Goal: Task Accomplishment & Management: Complete application form

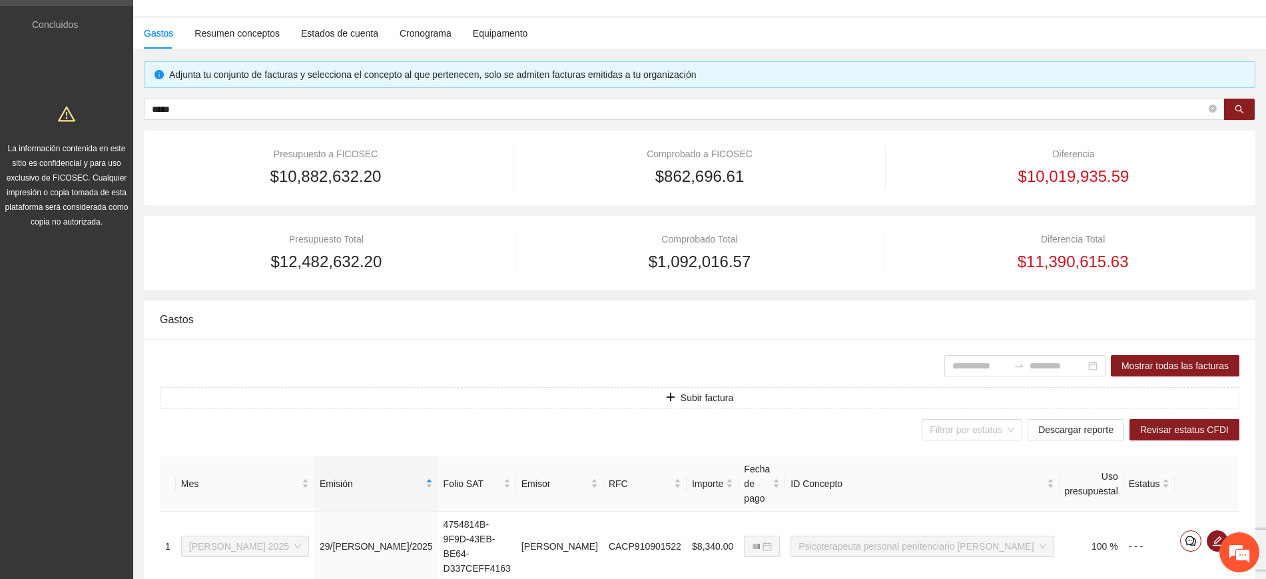
scroll to position [150, 0]
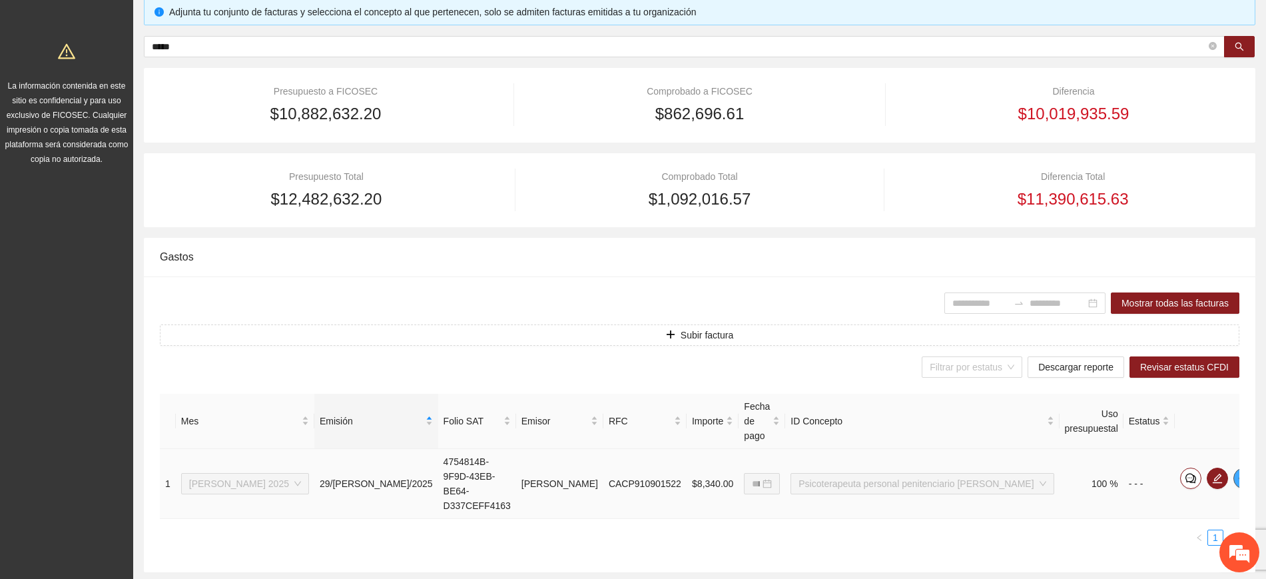
click at [893, 473] on span "Psicoterapeuta personal penitenciario [PERSON_NAME]" at bounding box center [921, 483] width 247 height 20
click at [1238, 473] on icon "eye" at bounding box center [1243, 478] width 11 height 11
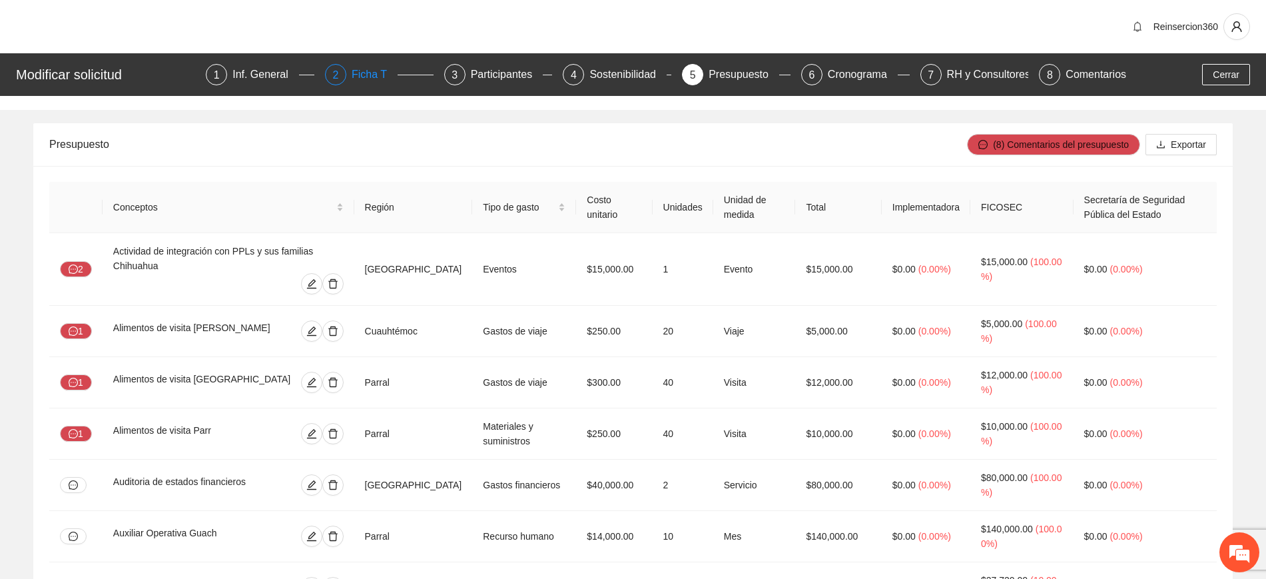
click at [352, 69] on div "2 Ficha T" at bounding box center [379, 74] width 109 height 21
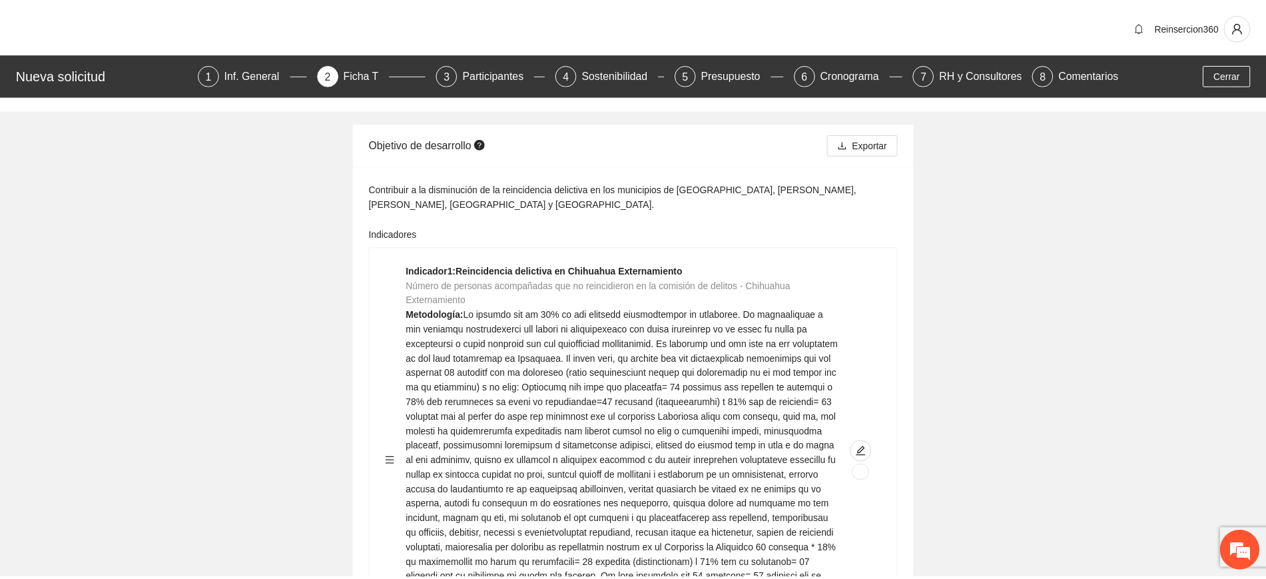
scroll to position [15134, 0]
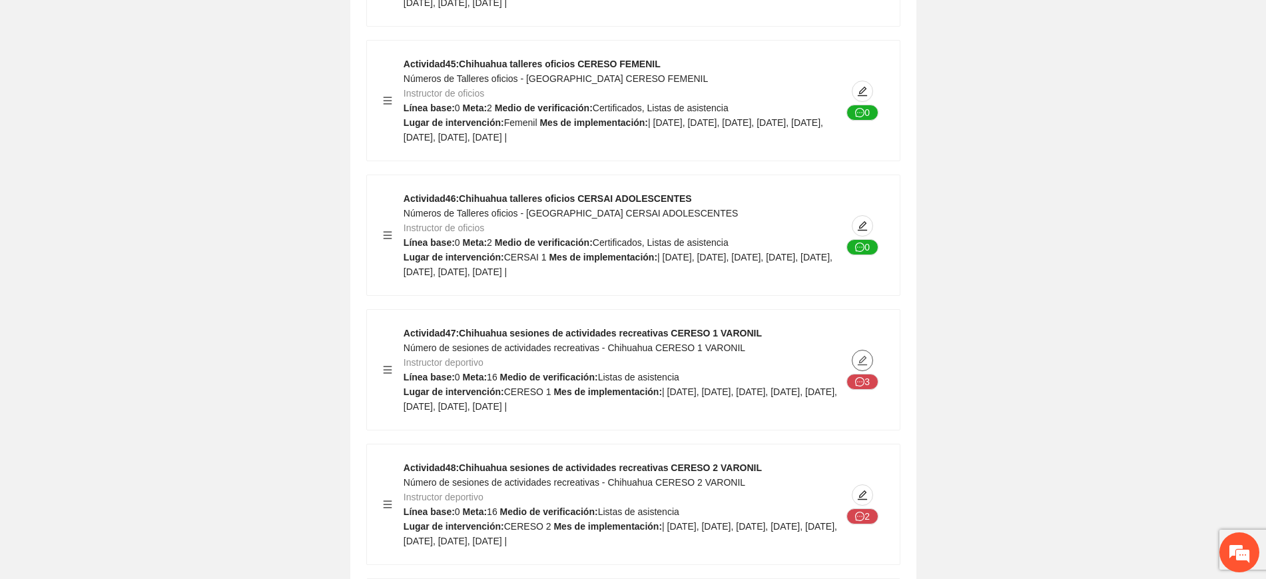
click at [864, 356] on icon "edit" at bounding box center [862, 360] width 9 height 9
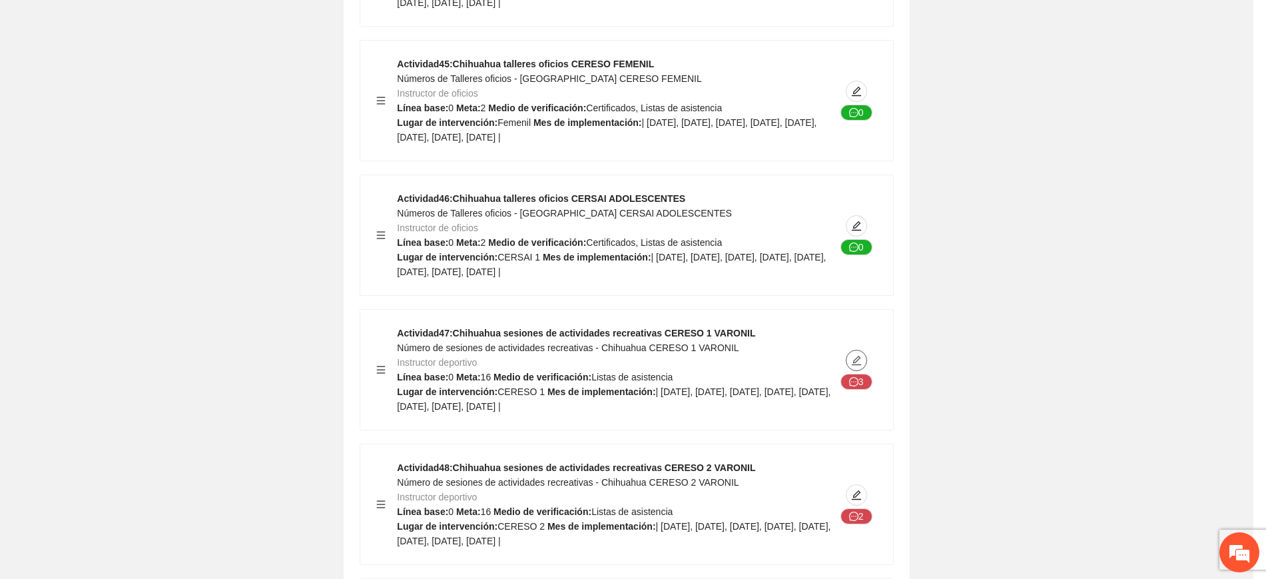
type textarea "********"
type input "**********"
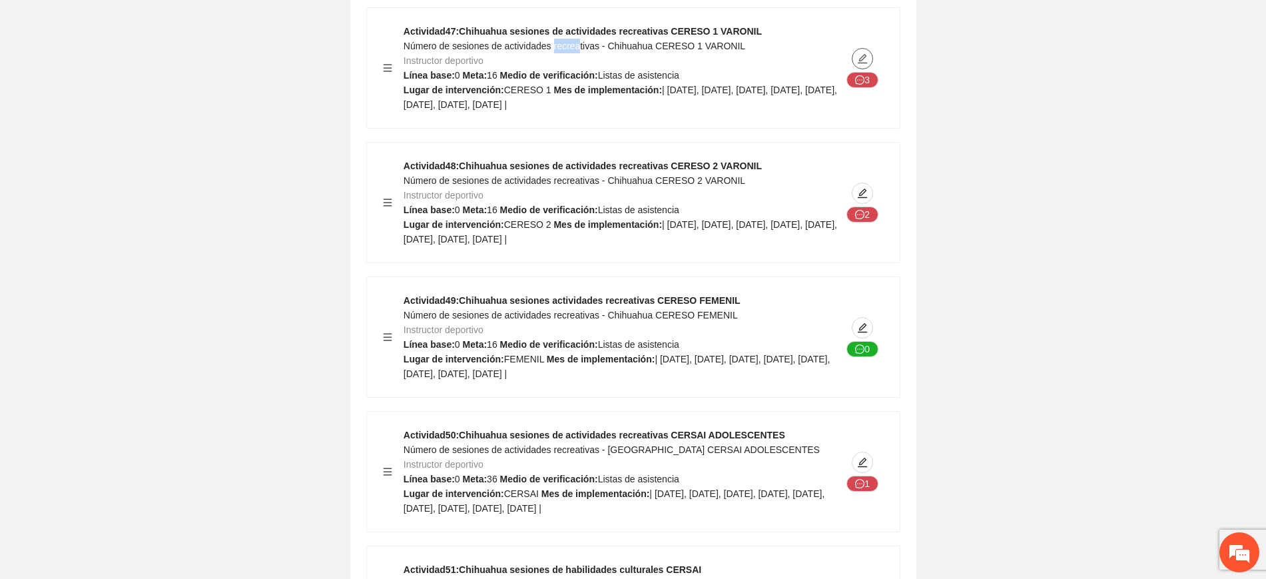
scroll to position [15467, 0]
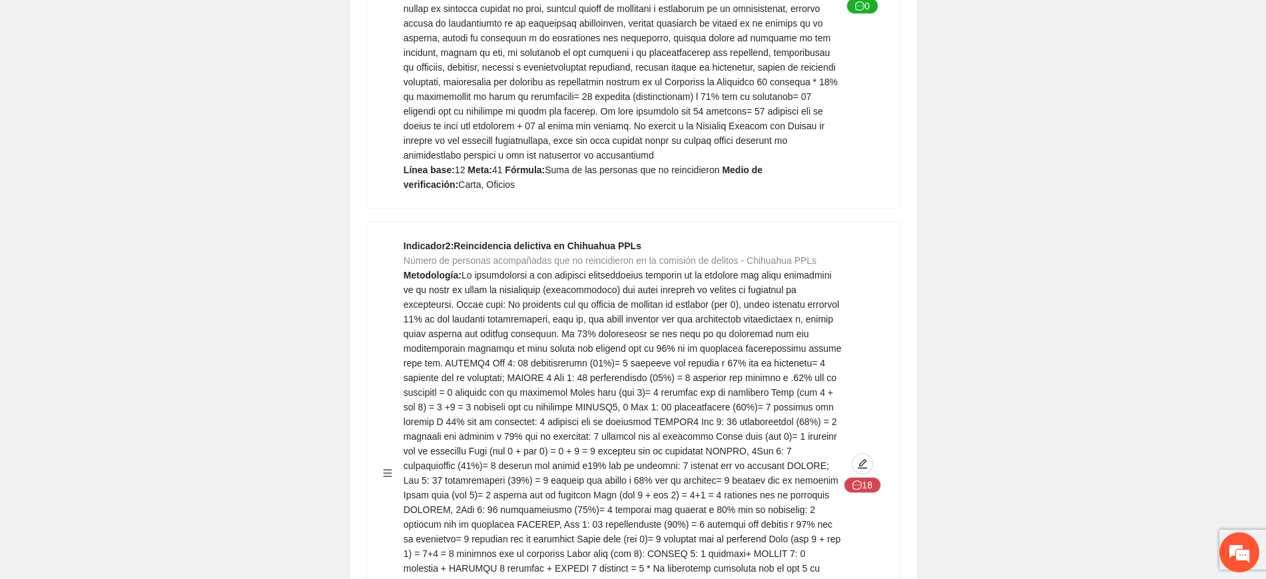
scroll to position [0, 0]
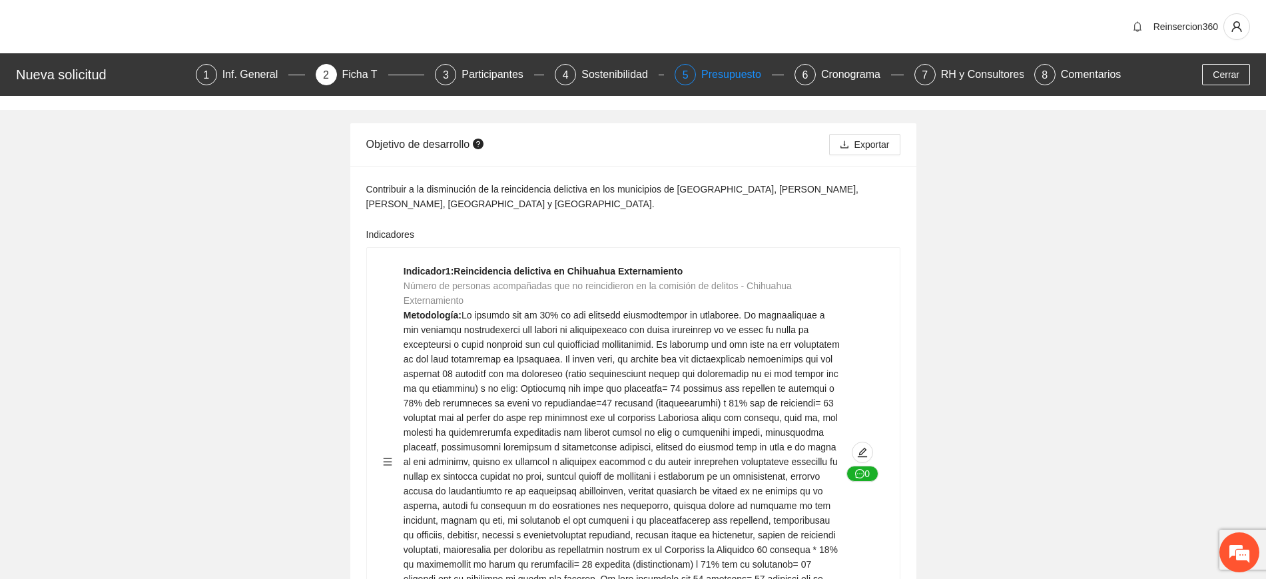
click at [716, 74] on div "Presupuesto" at bounding box center [736, 74] width 71 height 21
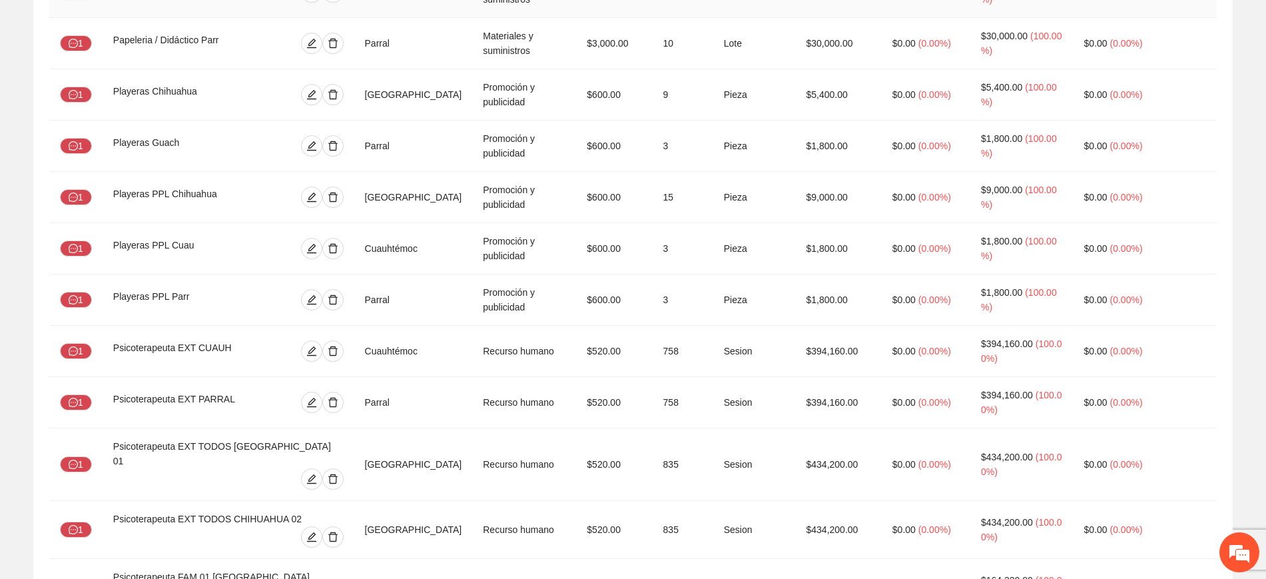
scroll to position [3773, 0]
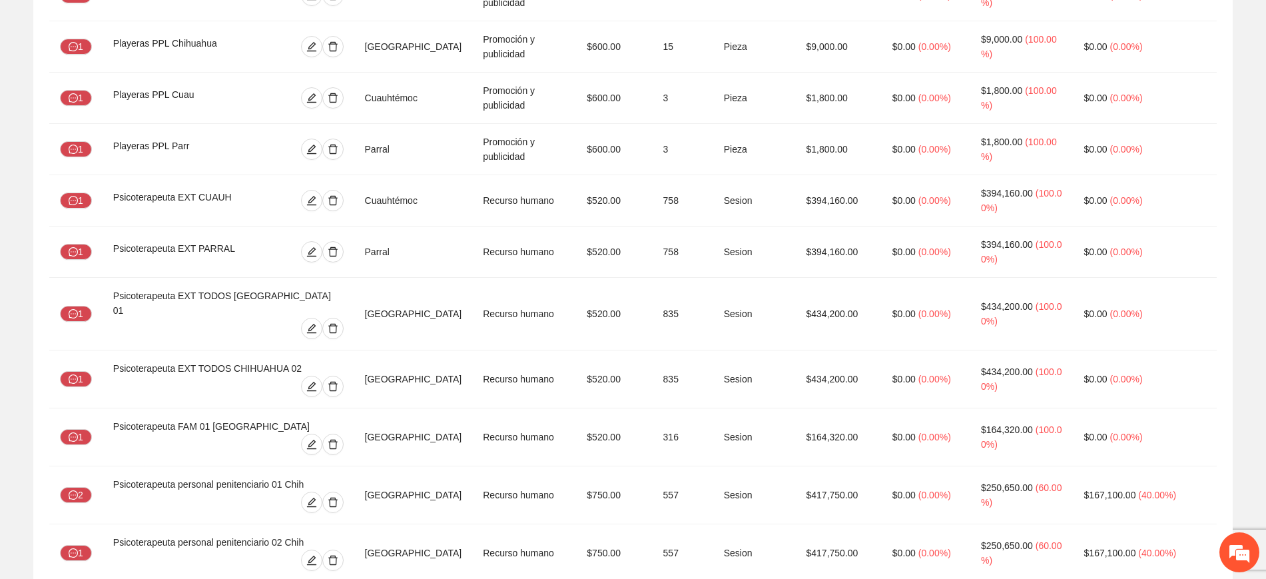
drag, startPoint x: 544, startPoint y: 411, endPoint x: 584, endPoint y: 415, distance: 40.1
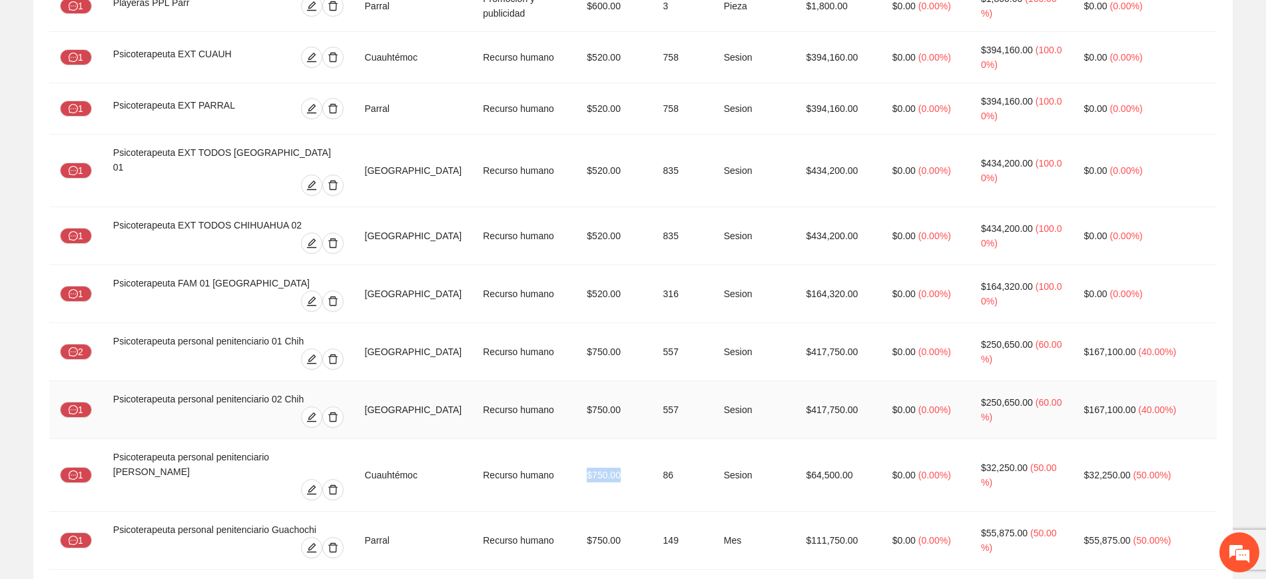
scroll to position [3995, 0]
